Goal: Task Accomplishment & Management: Complete application form

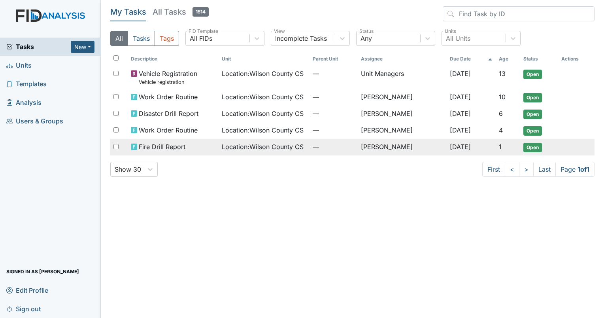
click at [534, 147] on span "Open" at bounding box center [533, 147] width 19 height 9
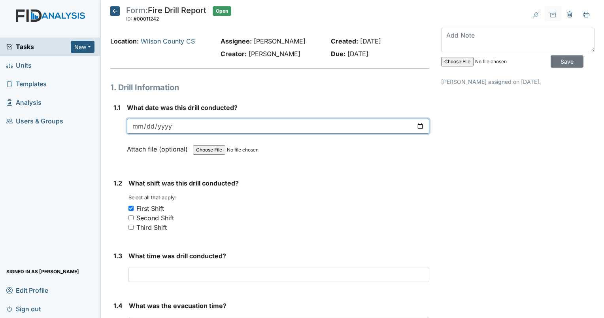
click at [418, 127] on input "2025-10-08" at bounding box center [278, 126] width 303 height 15
type input "2025-10-14"
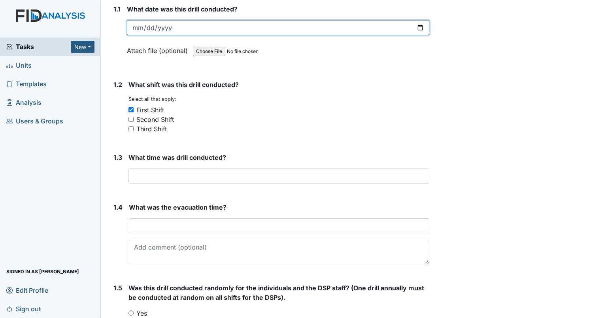
scroll to position [119, 0]
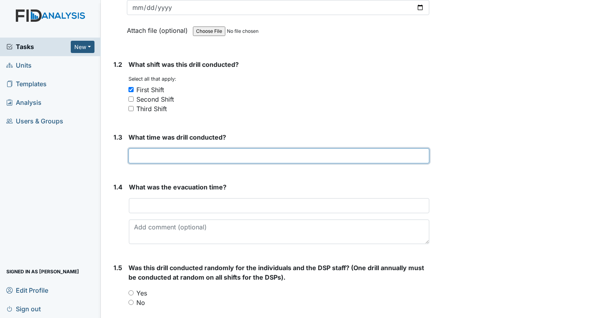
click at [136, 159] on input "text" at bounding box center [279, 155] width 301 height 15
type input "7:08 am"
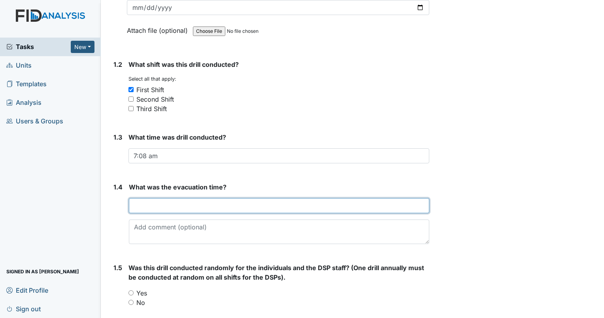
click at [170, 204] on input "text" at bounding box center [279, 205] width 301 height 15
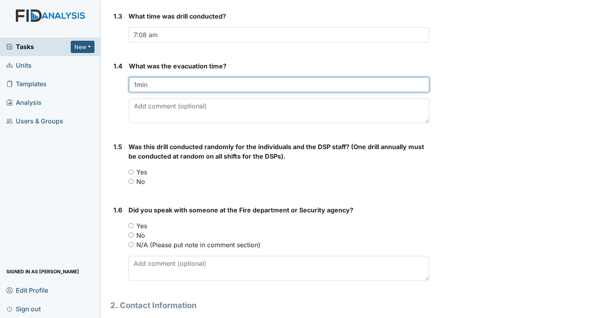
scroll to position [316, 0]
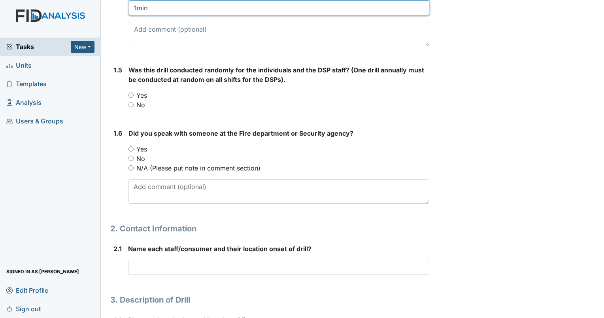
type input "1min"
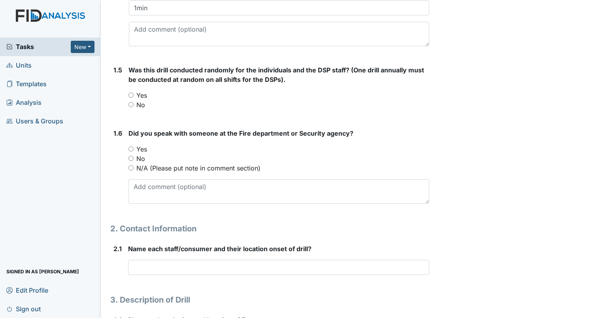
click at [129, 94] on input "Yes" at bounding box center [131, 95] width 5 height 5
radio input "true"
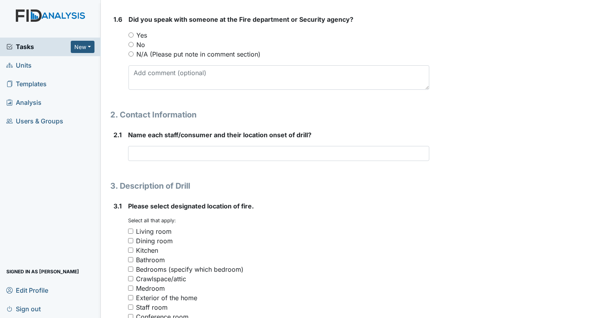
scroll to position [435, 0]
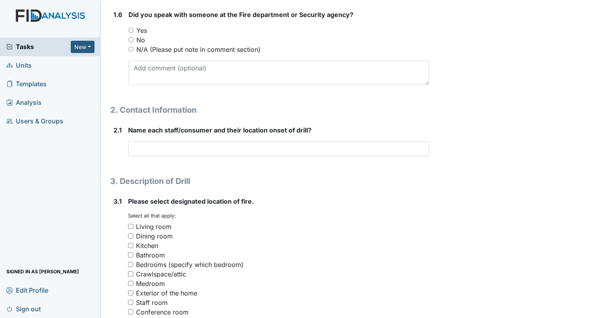
click at [130, 30] on input "Yes" at bounding box center [131, 30] width 5 height 5
radio input "true"
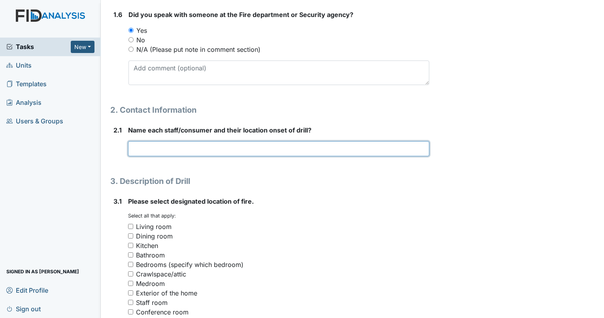
click at [149, 146] on input "text" at bounding box center [278, 148] width 301 height 15
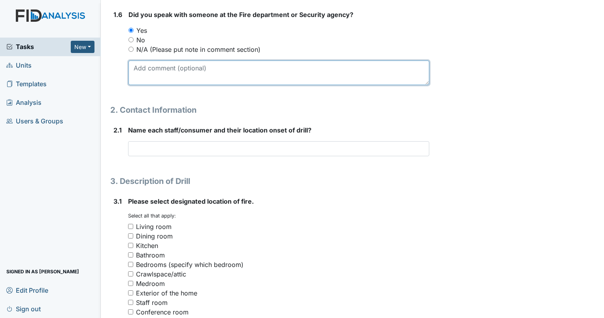
click at [155, 72] on textarea at bounding box center [279, 73] width 301 height 25
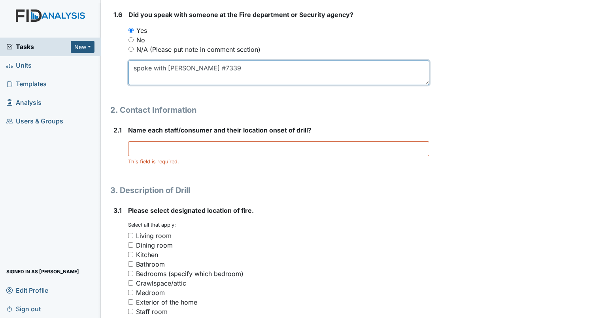
type textarea "spoke with Zoey #7339"
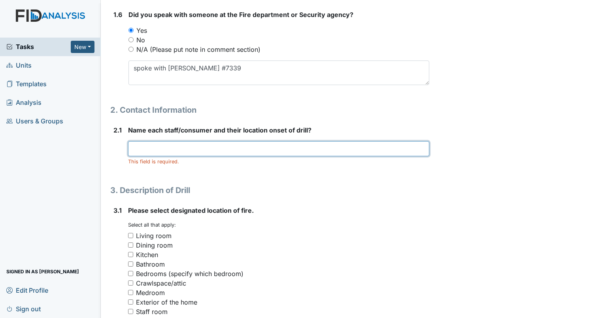
click at [134, 145] on input "text" at bounding box center [278, 148] width 301 height 15
type input "Tarsha Williams Kitchen"
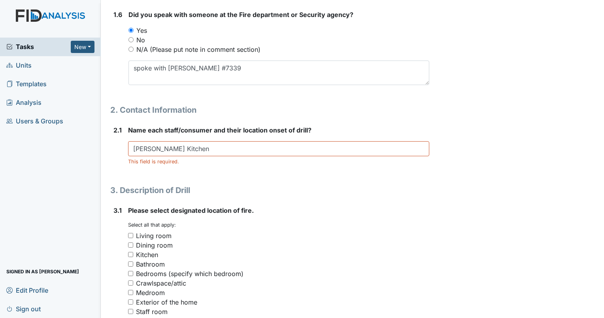
click at [213, 164] on form "Name each staff/consumer and their location onset of drill? Tarsha Williams Kit…" at bounding box center [278, 148] width 301 height 46
click at [214, 175] on div "1. Drill Information 1.1 What date was this drill conducted? 2025-10-14 Attach …" at bounding box center [269, 253] width 319 height 1214
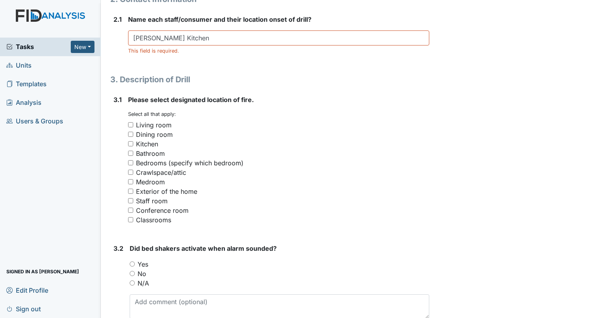
scroll to position [554, 0]
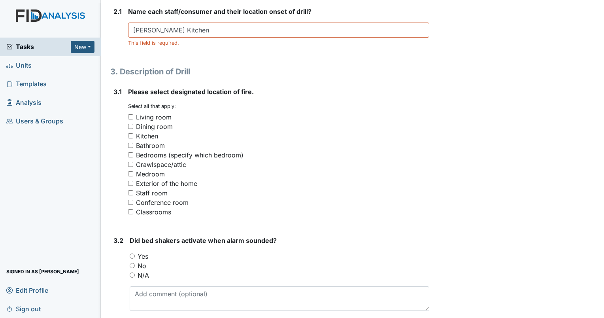
drag, startPoint x: 129, startPoint y: 115, endPoint x: 156, endPoint y: 110, distance: 26.9
click at [132, 115] on input "Living room" at bounding box center [130, 116] width 5 height 5
checkbox input "true"
click at [243, 170] on div "Medroom" at bounding box center [278, 173] width 301 height 9
drag, startPoint x: 133, startPoint y: 266, endPoint x: 142, endPoint y: 262, distance: 9.7
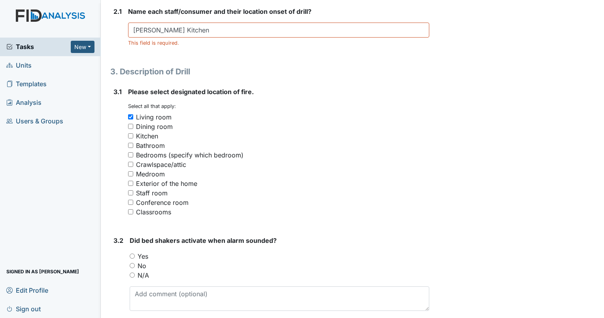
click at [136, 263] on div "No" at bounding box center [280, 265] width 300 height 9
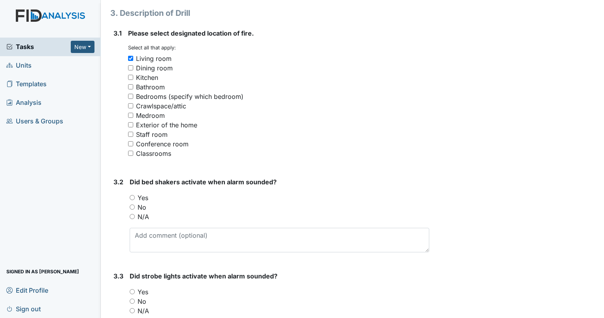
scroll to position [593, 0]
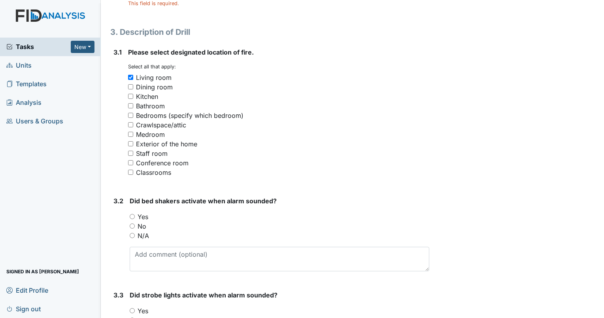
drag, startPoint x: 133, startPoint y: 225, endPoint x: 158, endPoint y: 224, distance: 24.9
click at [134, 225] on input "No" at bounding box center [132, 225] width 5 height 5
radio input "true"
click at [132, 236] on input "N/A" at bounding box center [132, 235] width 5 height 5
radio input "true"
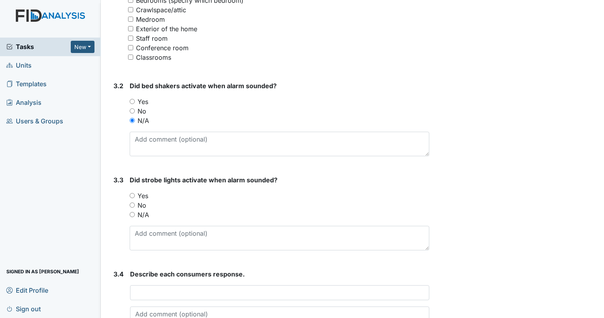
scroll to position [712, 0]
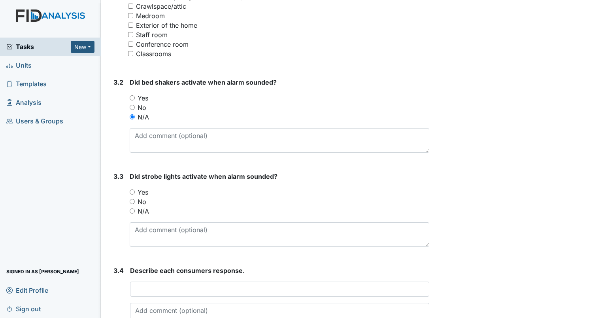
drag, startPoint x: 131, startPoint y: 212, endPoint x: 158, endPoint y: 206, distance: 27.1
click at [131, 211] on input "N/A" at bounding box center [132, 210] width 5 height 5
radio input "true"
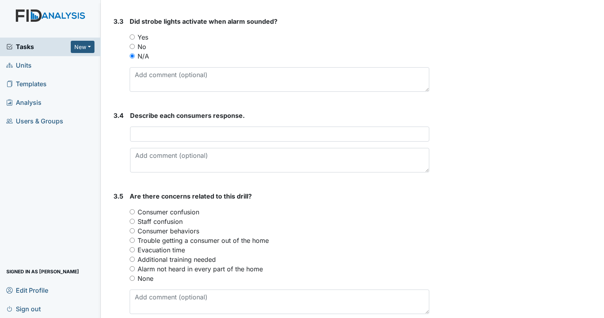
scroll to position [870, 0]
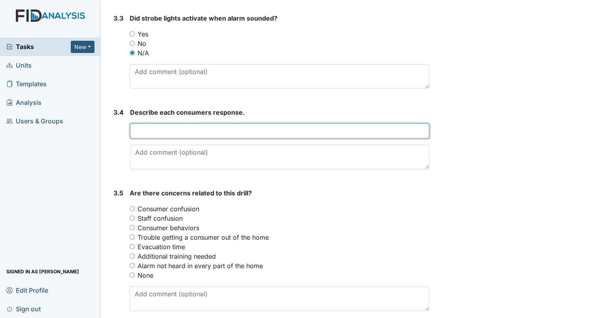
click at [164, 131] on input "text" at bounding box center [279, 130] width 299 height 15
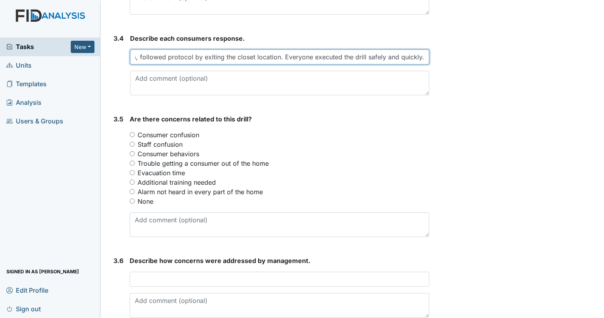
scroll to position [958, 0]
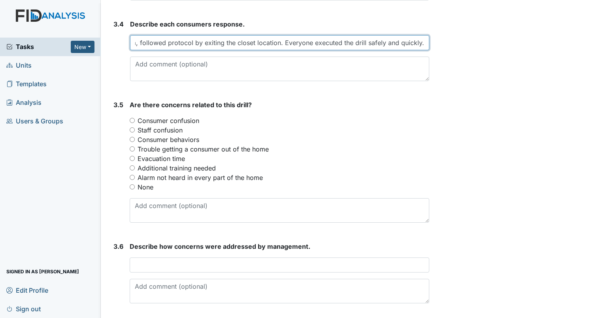
type input "All consumers remained calm, followed protocol by exiting the closet location. …"
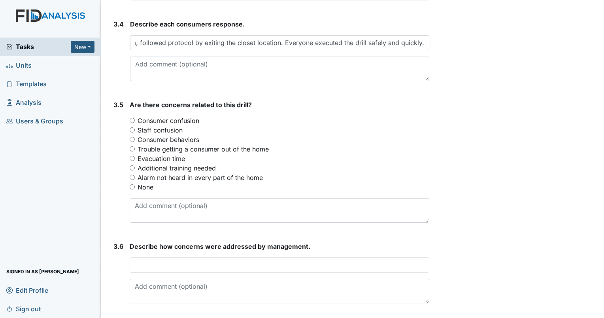
drag, startPoint x: 132, startPoint y: 185, endPoint x: 144, endPoint y: 176, distance: 15.3
click at [137, 179] on div "You must select one of the below options. Consumer confusion Staff confusion Co…" at bounding box center [280, 154] width 300 height 76
click at [132, 184] on input "None" at bounding box center [132, 186] width 5 height 5
radio input "true"
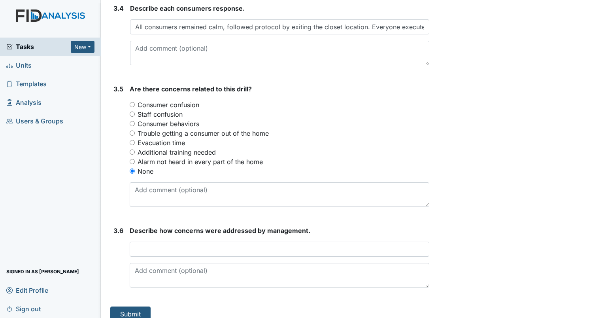
scroll to position [982, 0]
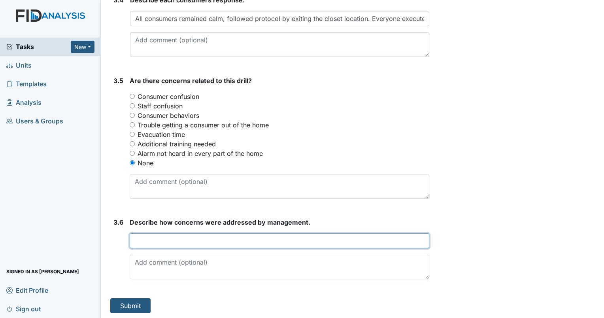
click at [156, 238] on input "text" at bounding box center [280, 240] width 300 height 15
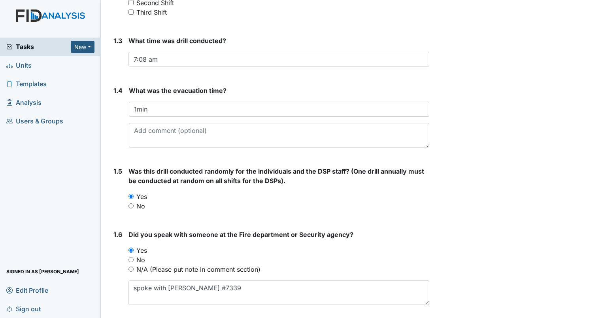
scroll to position [0, 0]
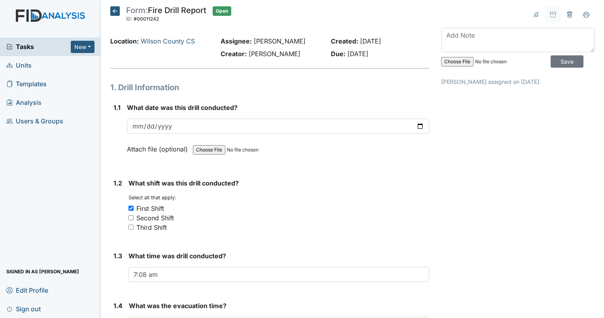
type input "n/a"
click at [449, 61] on input "file" at bounding box center [495, 61] width 108 height 19
type input "C:\fakepath\HPSCAN_20250704175540341_2025-07-04_175627718.pdf"
click at [449, 63] on input "file" at bounding box center [495, 61] width 108 height 19
drag, startPoint x: 458, startPoint y: 62, endPoint x: 386, endPoint y: 79, distance: 73.5
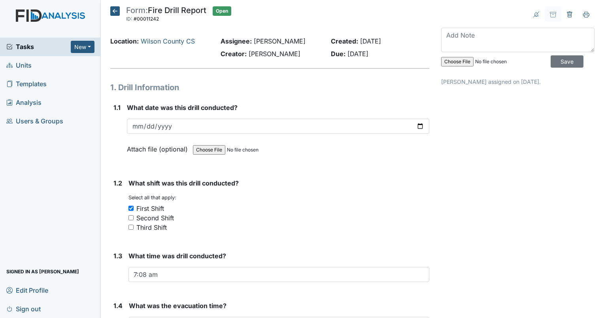
click at [449, 62] on input "file" at bounding box center [495, 61] width 108 height 19
click at [457, 61] on input "file" at bounding box center [495, 61] width 108 height 19
click at [446, 62] on input "file" at bounding box center [495, 61] width 108 height 19
type input "C:\fakepath\HPSCAN_20251014152203083_2025-10-14_152249661.pdf"
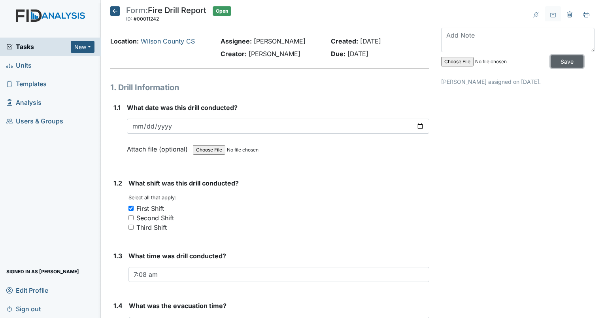
click at [556, 62] on input "Save" at bounding box center [567, 61] width 33 height 12
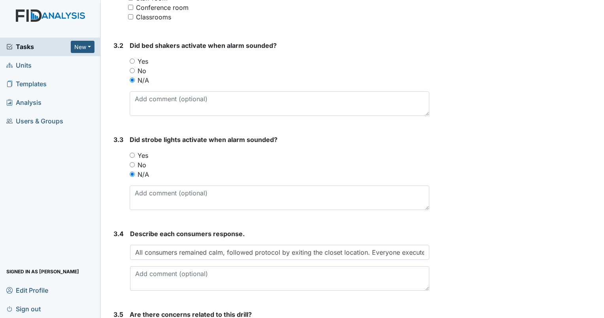
scroll to position [982, 0]
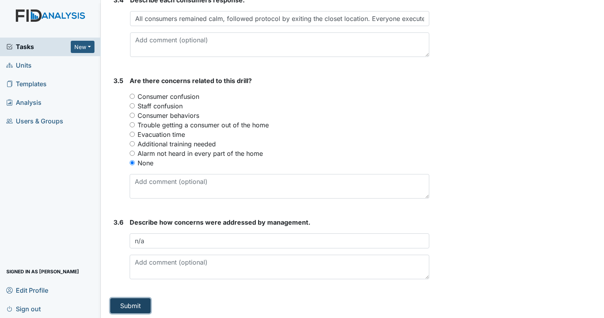
click at [131, 301] on button "Submit" at bounding box center [130, 305] width 40 height 15
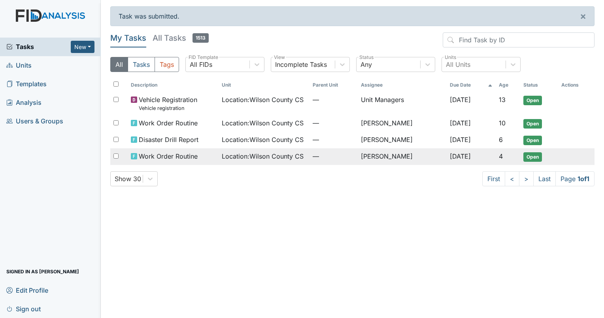
click at [532, 155] on span "Open" at bounding box center [533, 156] width 19 height 9
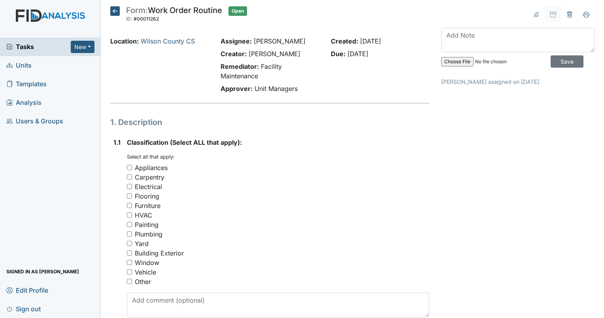
click at [129, 166] on input "Appliances" at bounding box center [129, 167] width 5 height 5
checkbox input "true"
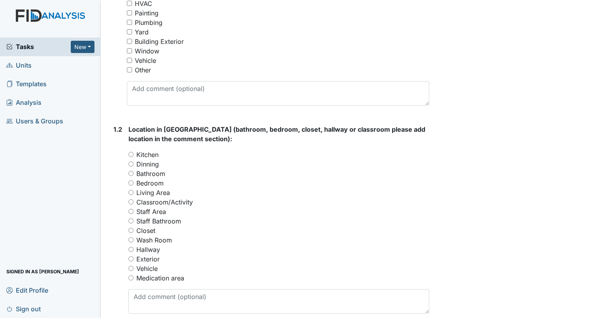
scroll to position [237, 0]
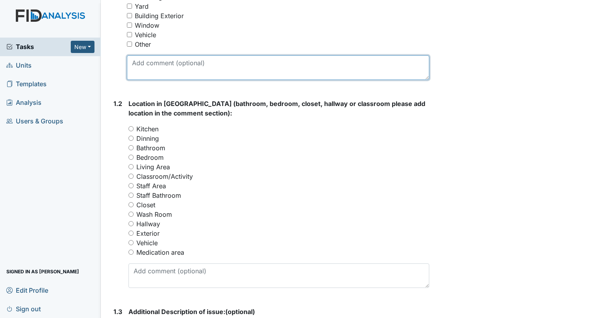
click at [149, 64] on textarea at bounding box center [278, 67] width 303 height 25
type textarea "Monitor needs to be install on wall in consumer hallway"
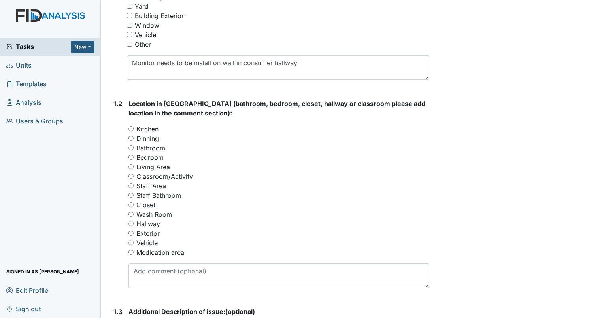
drag, startPoint x: 131, startPoint y: 225, endPoint x: 199, endPoint y: 220, distance: 69.0
click at [134, 218] on div "You must select one of the below options. Kitchen Dinning Bathroom Bedroom Livi…" at bounding box center [279, 190] width 301 height 133
click at [131, 223] on input "Hallway" at bounding box center [131, 223] width 5 height 5
radio input "true"
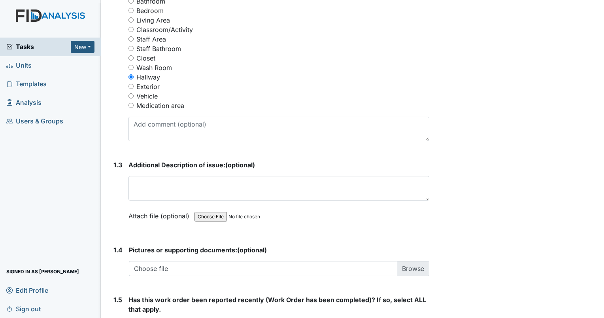
scroll to position [475, 0]
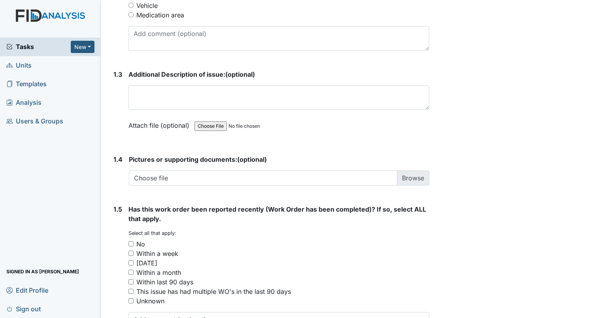
drag, startPoint x: 131, startPoint y: 243, endPoint x: 148, endPoint y: 242, distance: 16.2
click at [131, 242] on input "No" at bounding box center [131, 243] width 5 height 5
checkbox input "true"
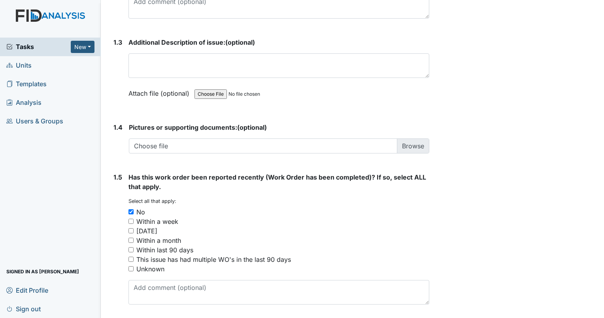
scroll to position [532, 0]
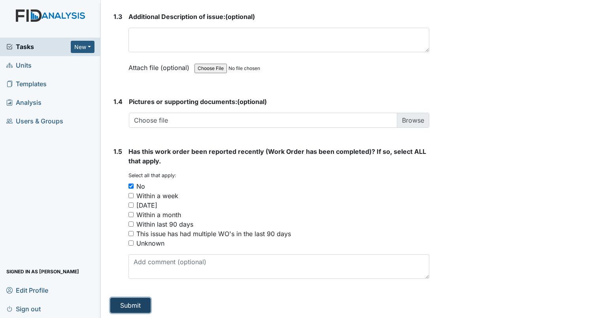
drag, startPoint x: 140, startPoint y: 306, endPoint x: 144, endPoint y: 301, distance: 6.4
click at [139, 303] on button "Submit" at bounding box center [130, 305] width 40 height 15
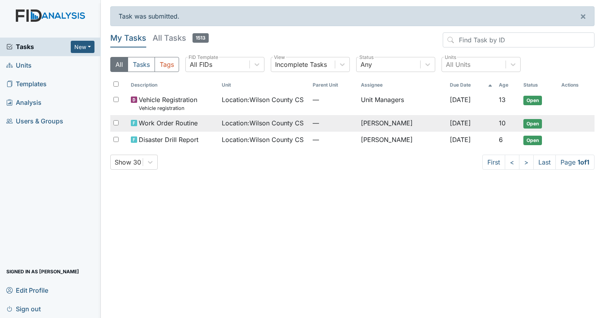
click at [532, 123] on span "Open" at bounding box center [533, 123] width 19 height 9
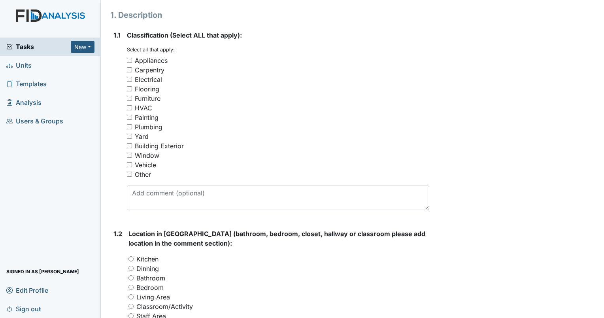
scroll to position [119, 0]
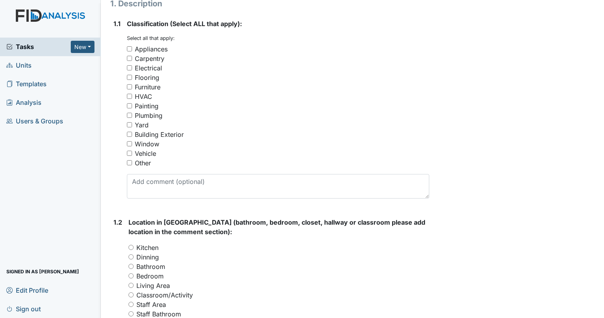
click at [129, 134] on input "Building Exterior" at bounding box center [129, 134] width 5 height 5
checkbox input "true"
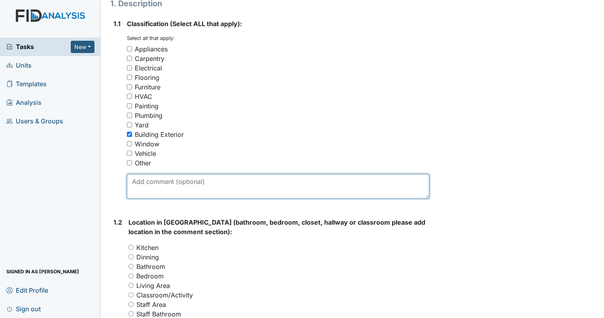
click at [169, 191] on textarea at bounding box center [278, 186] width 303 height 25
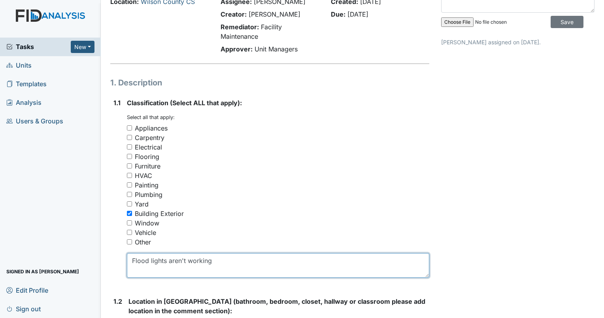
click at [226, 259] on textarea "Flood lights aren't working" at bounding box center [278, 265] width 303 height 25
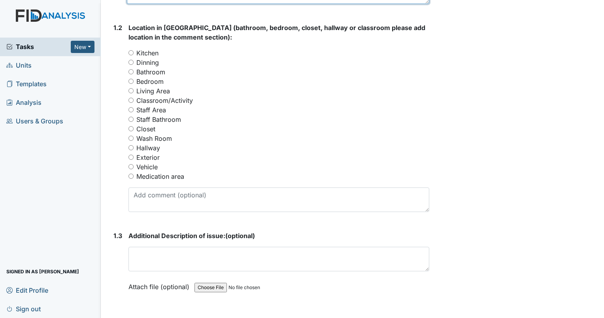
scroll to position [316, 0]
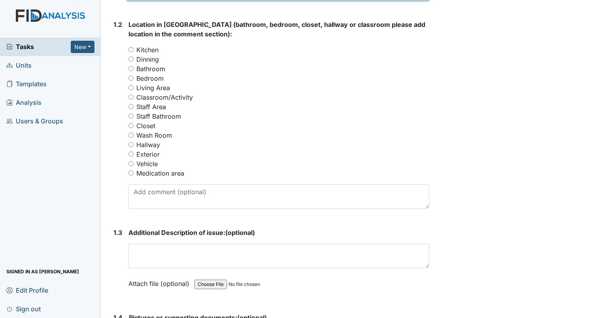
type textarea "Flood lights aren't working outside"
click at [132, 154] on input "Exterior" at bounding box center [131, 153] width 5 height 5
radio input "true"
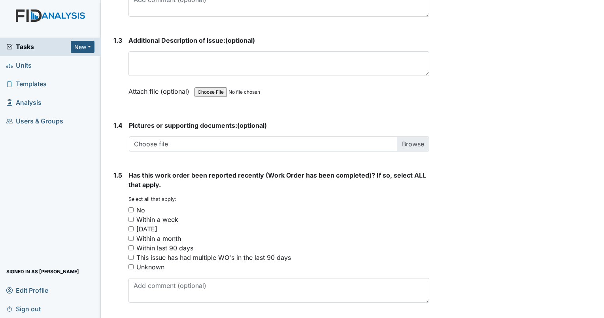
scroll to position [532, 0]
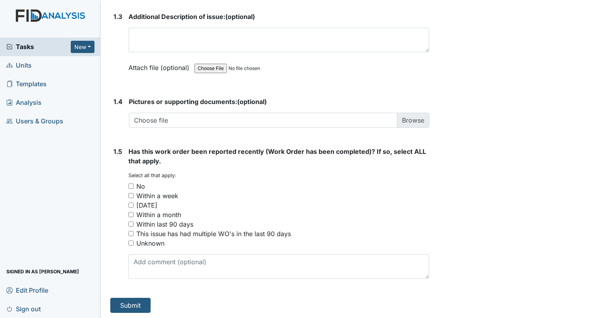
drag, startPoint x: 130, startPoint y: 185, endPoint x: 140, endPoint y: 183, distance: 10.6
click at [130, 184] on input "No" at bounding box center [131, 186] width 5 height 5
checkbox input "true"
drag, startPoint x: 123, startPoint y: 303, endPoint x: 123, endPoint y: 296, distance: 6.3
click at [123, 298] on button "Submit" at bounding box center [130, 305] width 40 height 15
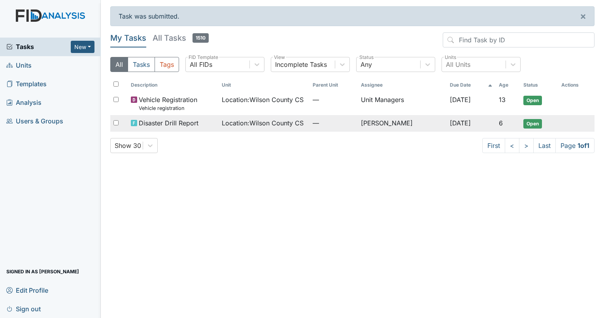
click at [537, 123] on span "Open" at bounding box center [533, 123] width 19 height 9
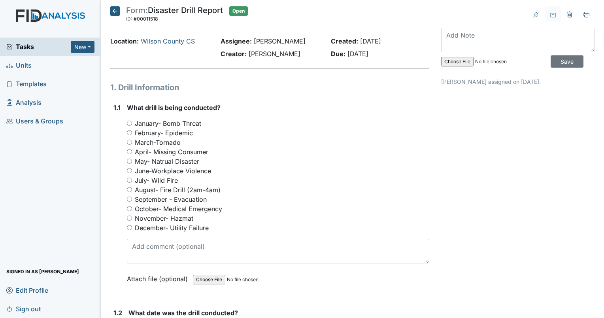
click at [131, 207] on input "October- Medical Emergency" at bounding box center [129, 208] width 5 height 5
radio input "true"
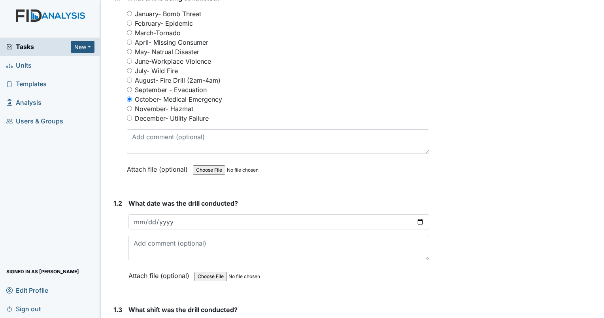
scroll to position [158, 0]
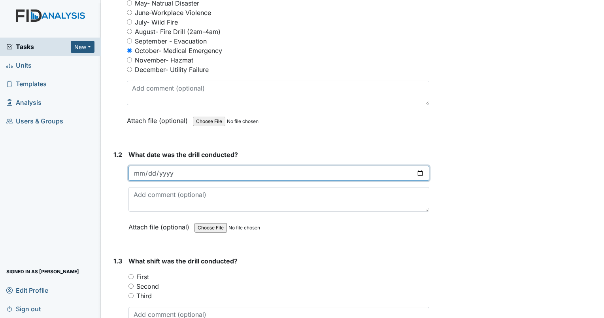
click at [141, 169] on input "date" at bounding box center [279, 173] width 301 height 15
type input "[DATE]"
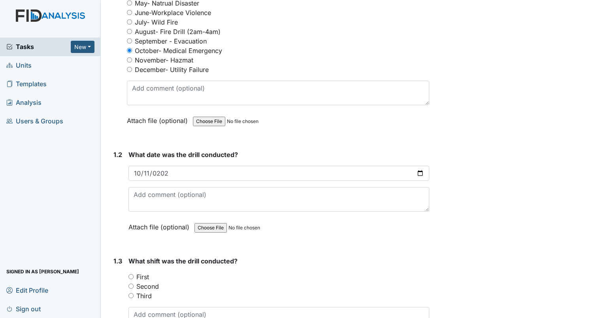
click at [129, 293] on input "Third" at bounding box center [131, 295] width 5 height 5
radio input "true"
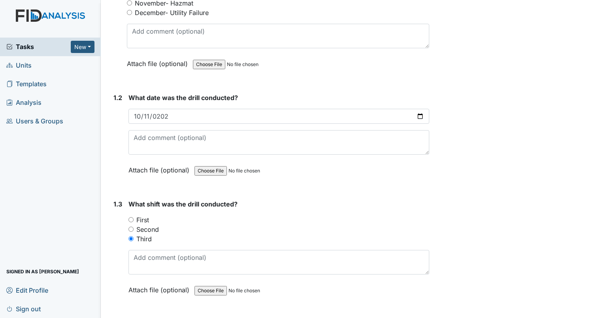
scroll to position [395, 0]
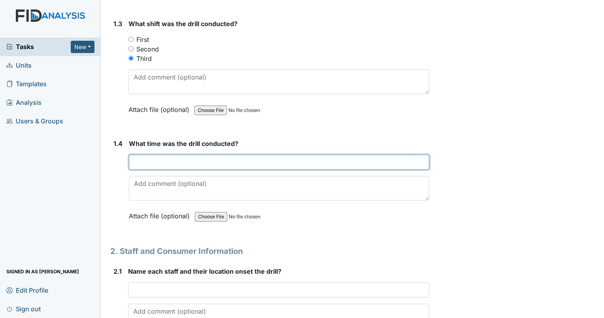
click at [150, 163] on input "text" at bounding box center [279, 162] width 301 height 15
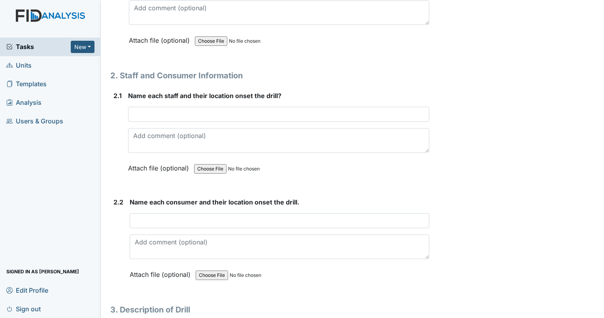
scroll to position [593, 0]
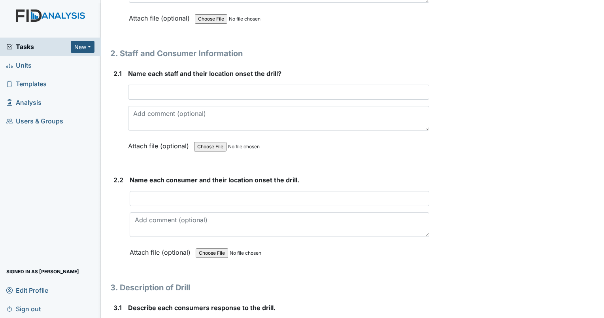
type input "12 pm"
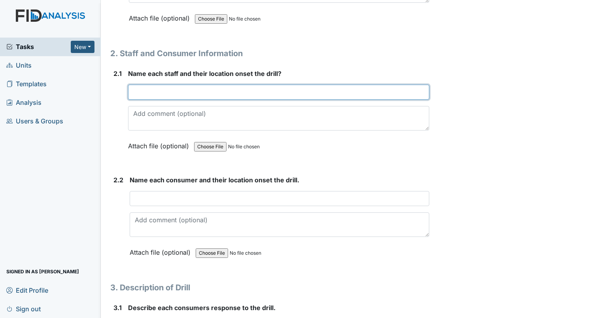
click at [166, 95] on input "text" at bounding box center [278, 92] width 301 height 15
type input "i"
type input "[PERSON_NAME] was in Living room"
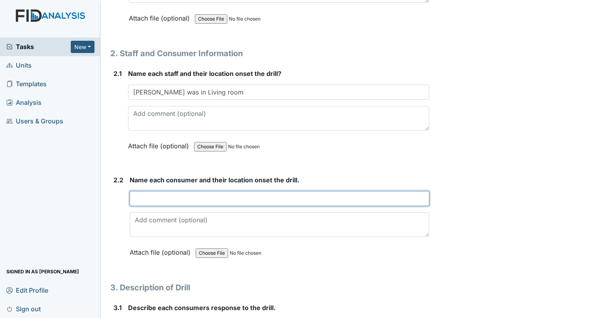
click at [150, 195] on input "text" at bounding box center [280, 198] width 300 height 15
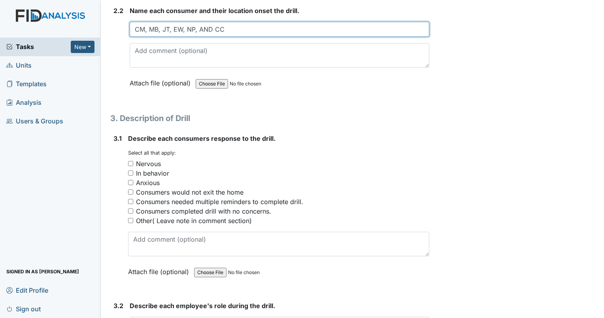
scroll to position [751, 0]
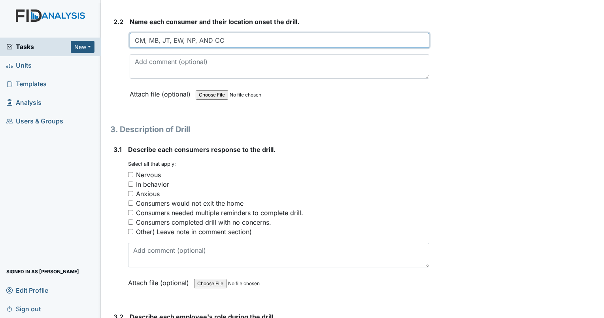
type input "CM, MB, JT, EW, NP, AND CC"
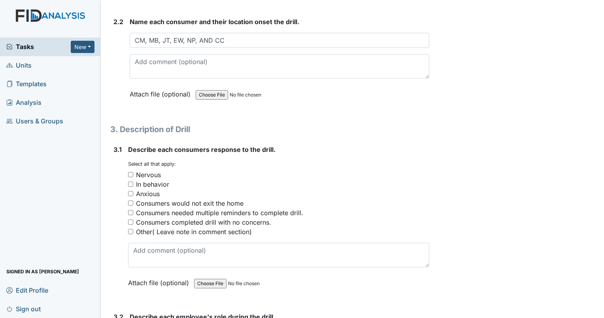
click at [128, 172] on input "Nervous" at bounding box center [130, 174] width 5 height 5
checkbox input "true"
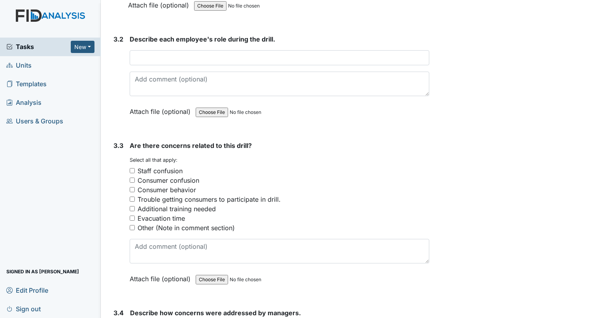
scroll to position [1068, 0]
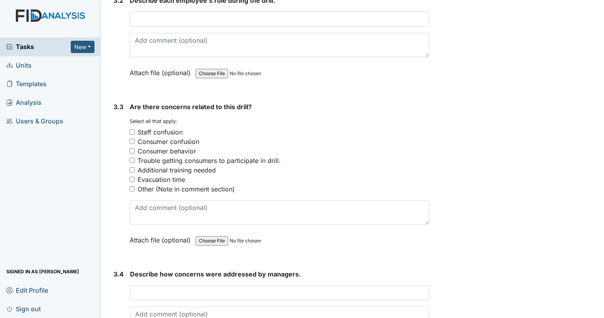
click at [133, 187] on input "Other (Note in comment section)" at bounding box center [132, 188] width 5 height 5
checkbox input "true"
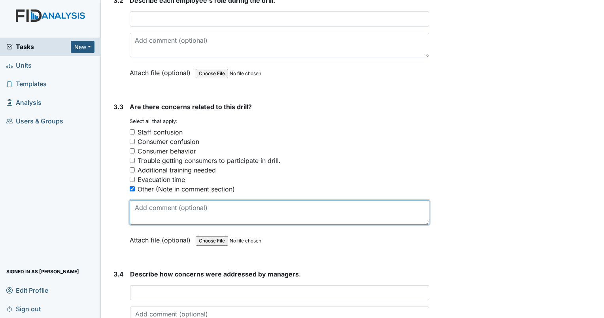
drag, startPoint x: 157, startPoint y: 207, endPoint x: 157, endPoint y: 202, distance: 4.7
click at [157, 202] on textarea at bounding box center [280, 212] width 300 height 25
click at [174, 209] on textarea at bounding box center [280, 212] width 300 height 25
click at [192, 204] on textarea "NO" at bounding box center [280, 212] width 300 height 25
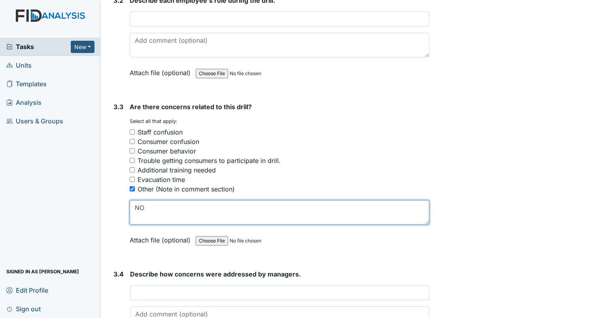
type textarea "NO"
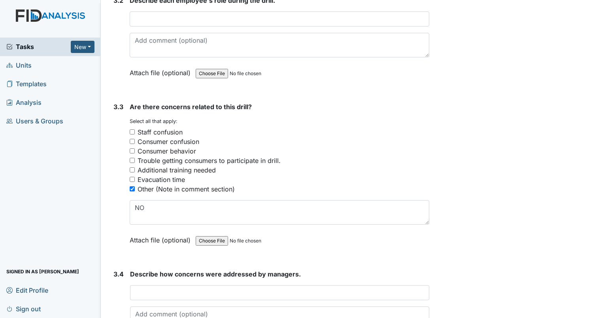
click at [180, 170] on div "Additional training needed" at bounding box center [177, 169] width 78 height 9
click at [135, 170] on input "Additional training needed" at bounding box center [132, 169] width 5 height 5
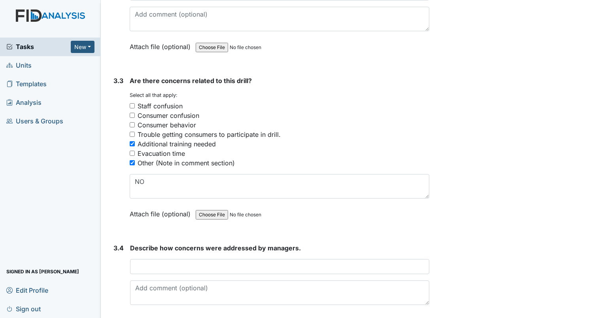
scroll to position [1107, 0]
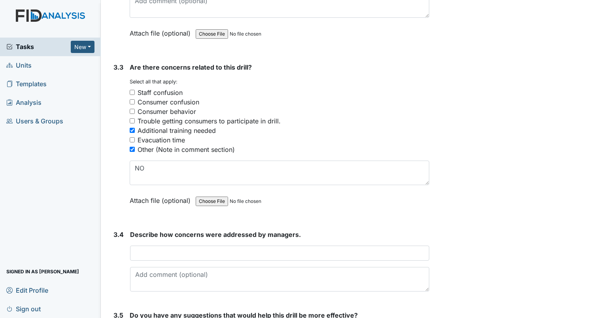
click at [131, 128] on input "Additional training needed" at bounding box center [132, 130] width 5 height 5
checkbox input "false"
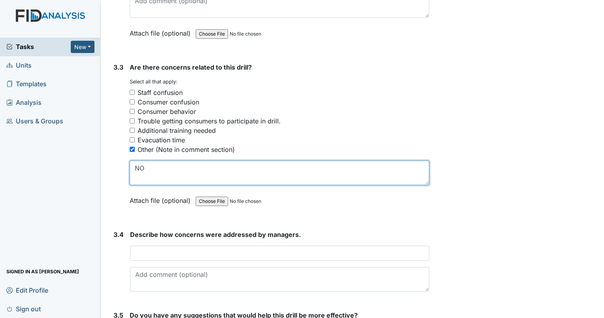
drag, startPoint x: 160, startPoint y: 169, endPoint x: 160, endPoint y: 161, distance: 7.9
click at [160, 166] on textarea "NO" at bounding box center [280, 173] width 300 height 25
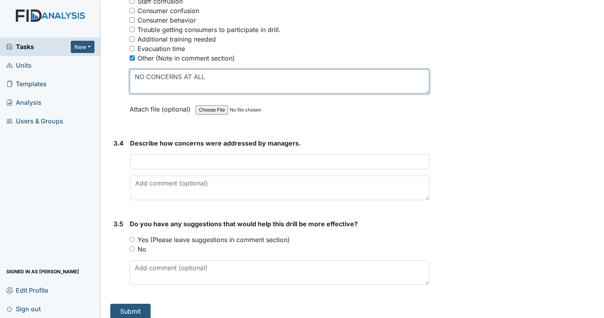
scroll to position [1201, 0]
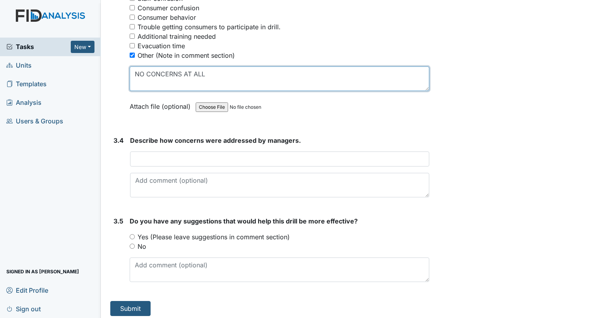
type textarea "NO CONCERNS AT ALL"
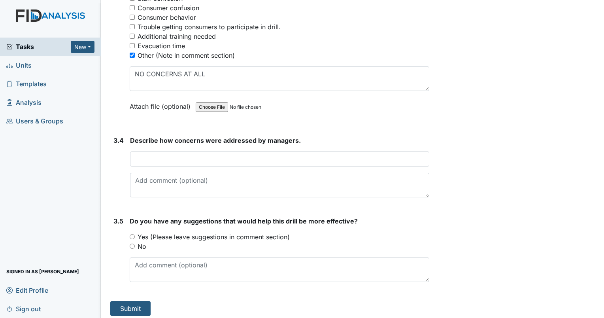
click at [131, 244] on input "No" at bounding box center [132, 246] width 5 height 5
radio input "true"
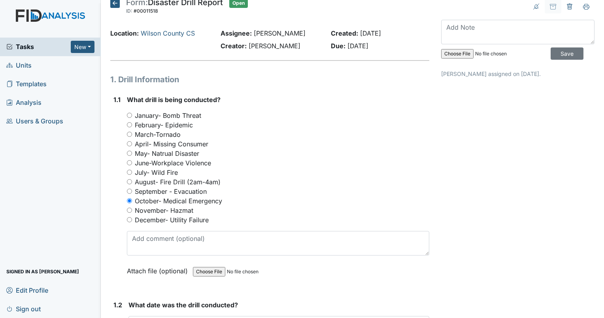
scroll to position [0, 0]
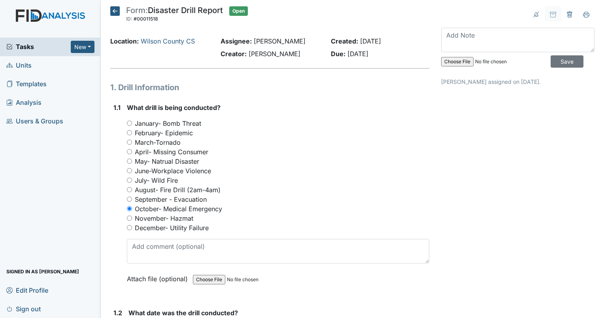
click at [448, 67] on input "file" at bounding box center [495, 61] width 108 height 19
click at [446, 61] on input "file" at bounding box center [495, 61] width 108 height 19
type input "C:\fakepath\HPSCAN_20251014154826659_2025-10-14_154914095.pdf"
click at [555, 61] on input "Save" at bounding box center [567, 61] width 33 height 12
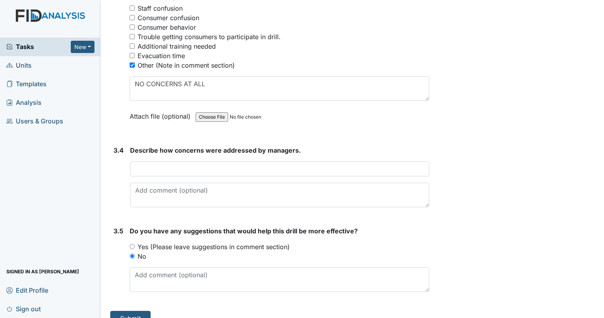
scroll to position [1201, 0]
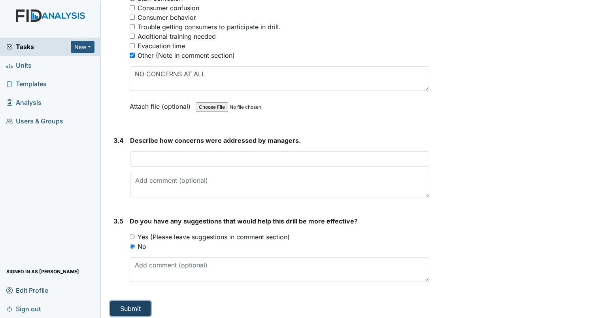
click at [131, 308] on button "Submit" at bounding box center [130, 308] width 40 height 15
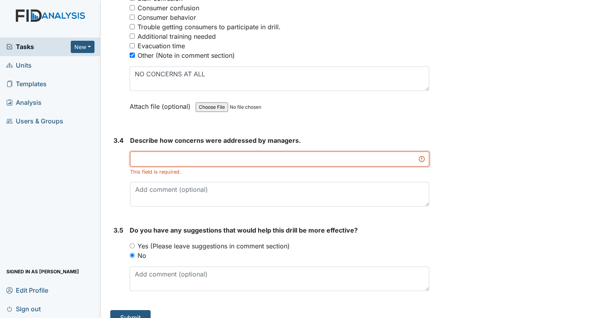
click at [193, 153] on input "text" at bounding box center [279, 158] width 299 height 15
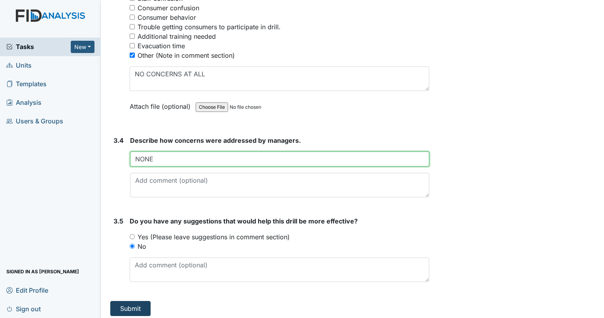
type input "NONE"
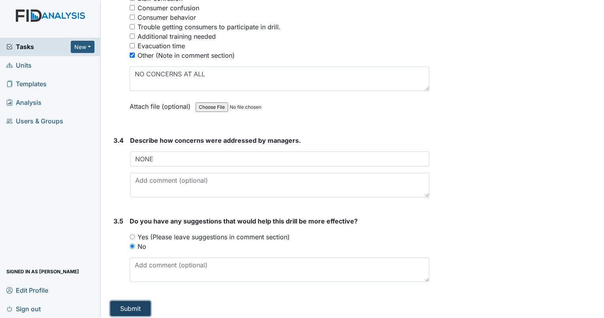
click at [138, 302] on button "Submit" at bounding box center [130, 308] width 40 height 15
click at [138, 308] on button "Submit" at bounding box center [130, 308] width 40 height 15
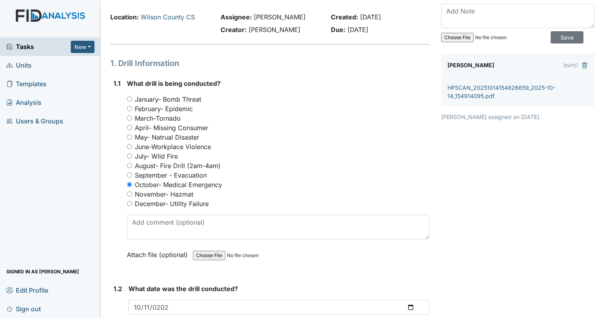
scroll to position [0, 0]
